Goal: Task Accomplishment & Management: Use online tool/utility

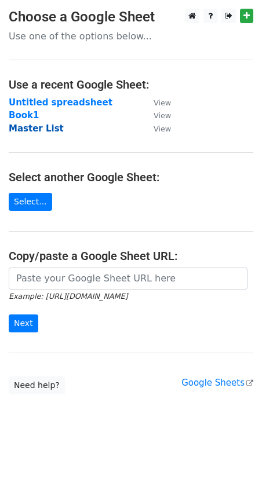
click at [37, 126] on strong "Master List" at bounding box center [36, 128] width 55 height 10
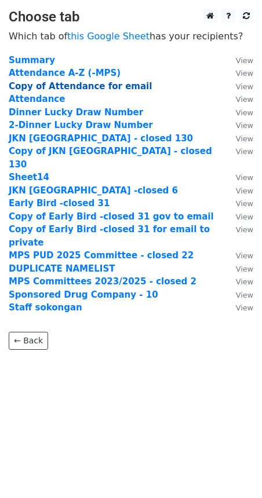
click at [76, 84] on strong "Copy of Attendance for email" at bounding box center [80, 86] width 143 height 10
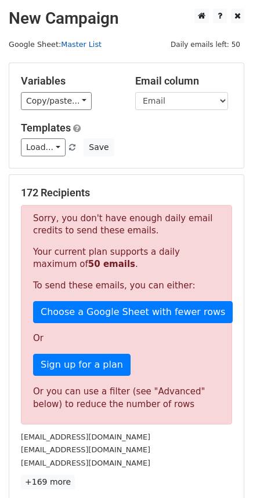
click at [68, 43] on link "Master List" at bounding box center [81, 44] width 41 height 9
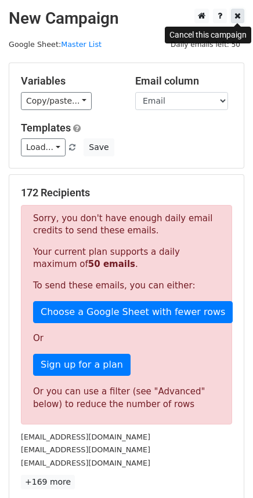
click at [235, 15] on icon at bounding box center [237, 16] width 6 height 8
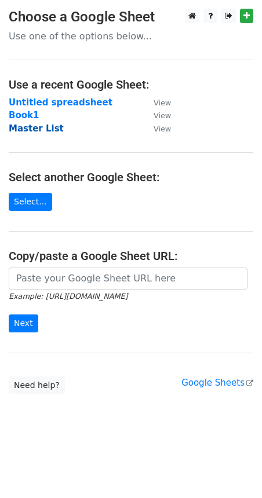
click at [31, 129] on strong "Master List" at bounding box center [36, 128] width 55 height 10
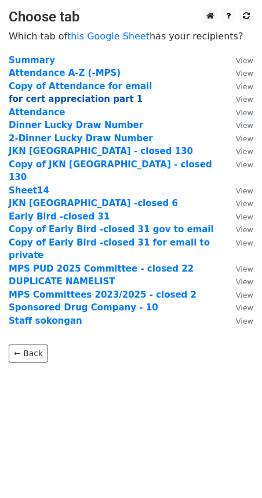
click at [62, 96] on strong "for cert appreciation part 1" at bounding box center [76, 99] width 134 height 10
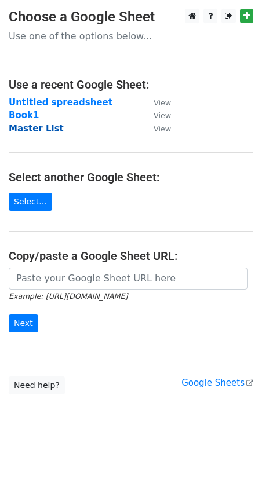
click at [21, 128] on strong "Master List" at bounding box center [36, 128] width 55 height 10
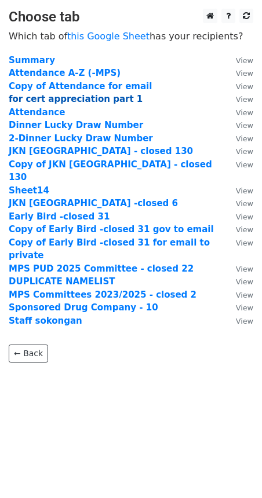
click at [65, 97] on strong "for cert appreciation part 1" at bounding box center [76, 99] width 134 height 10
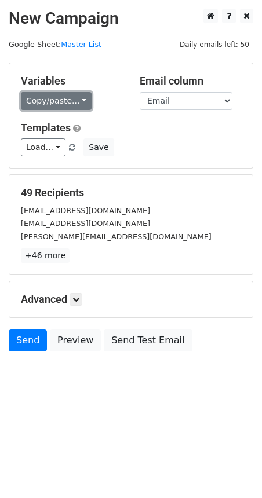
click at [67, 99] on link "Copy/paste..." at bounding box center [56, 101] width 71 height 18
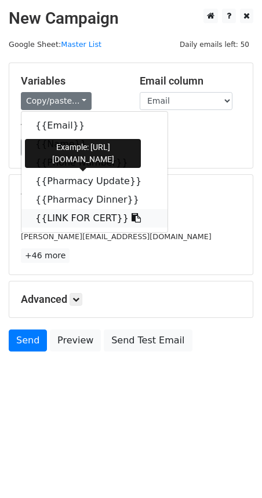
click at [83, 217] on link "{{LINK FOR CERT}}" at bounding box center [94, 218] width 146 height 19
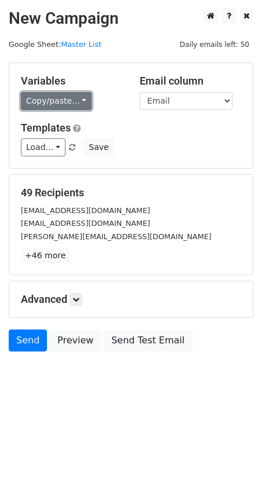
click at [60, 103] on link "Copy/paste..." at bounding box center [56, 101] width 71 height 18
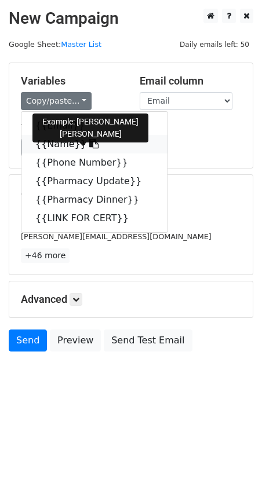
click at [52, 145] on link "{{Name}}" at bounding box center [94, 144] width 146 height 19
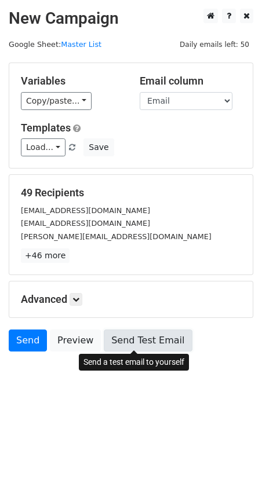
click at [140, 344] on link "Send Test Email" at bounding box center [148, 341] width 88 height 22
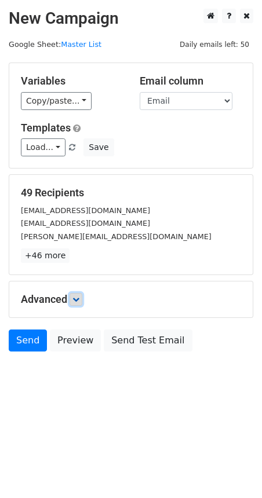
click at [74, 298] on icon at bounding box center [75, 299] width 7 height 7
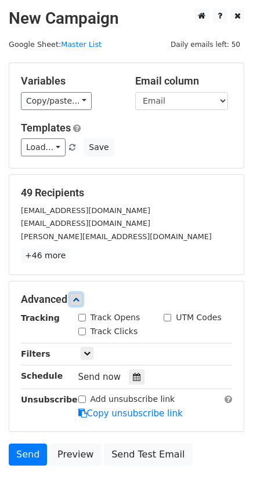
click at [75, 298] on icon at bounding box center [75, 299] width 7 height 7
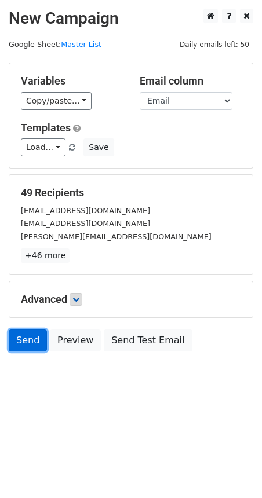
click at [32, 343] on link "Send" at bounding box center [28, 341] width 38 height 22
